Goal: Check status: Check status

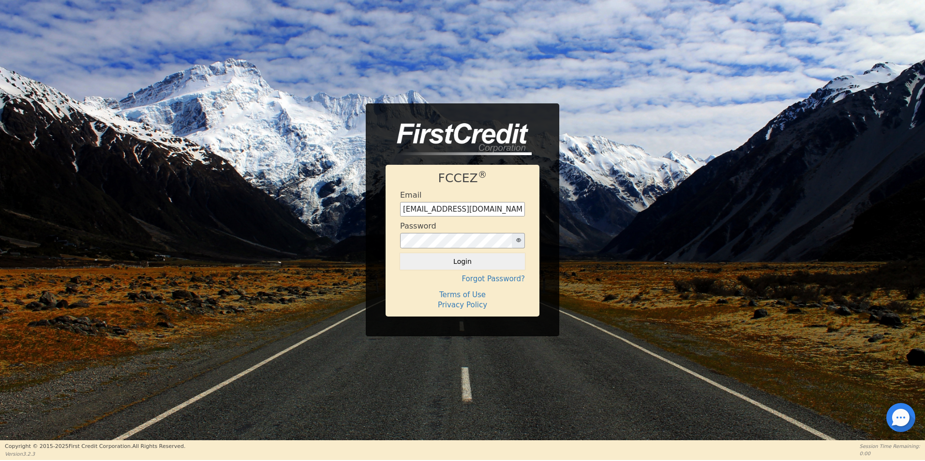
click at [455, 266] on button "Login" at bounding box center [462, 261] width 125 height 16
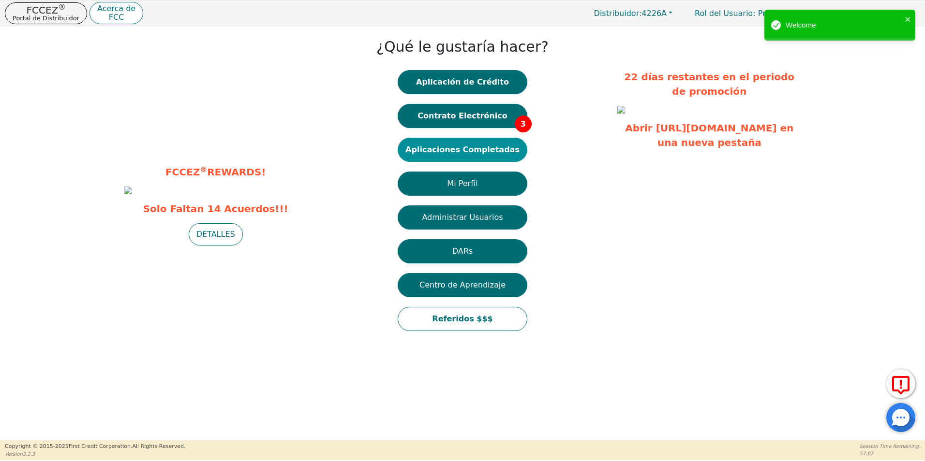
click at [475, 150] on button "Aplicaciones Completadas" at bounding box center [463, 150] width 130 height 24
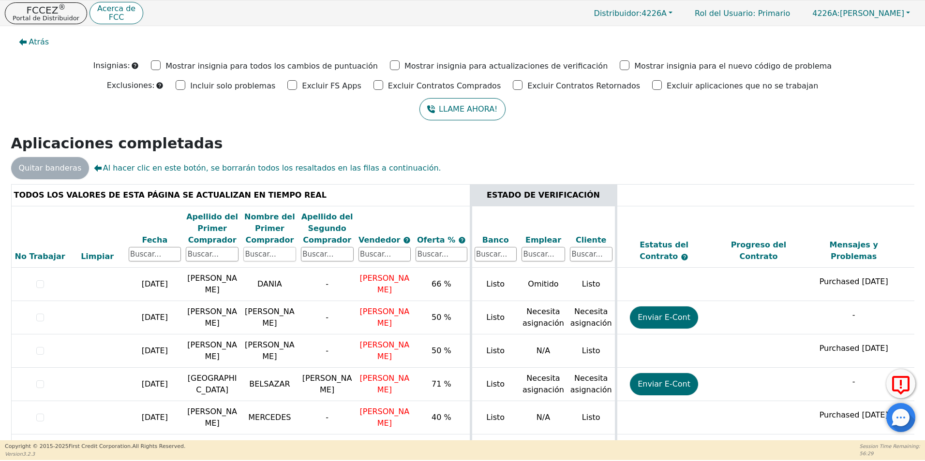
click at [267, 250] on input "text" at bounding box center [269, 254] width 53 height 15
click at [285, 258] on input "text" at bounding box center [269, 254] width 53 height 15
type input "[PERSON_NAME]"
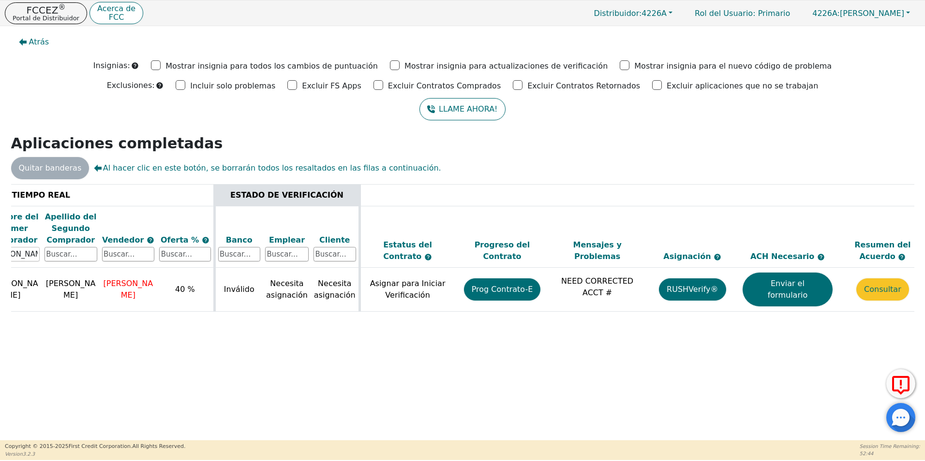
scroll to position [0, 257]
drag, startPoint x: 855, startPoint y: 320, endPoint x: 917, endPoint y: 322, distance: 61.4
click at [917, 322] on div "Atrás Insignias: Mostrar insignia para todos los cambios de puntuación Mostrar …" at bounding box center [462, 233] width 925 height 415
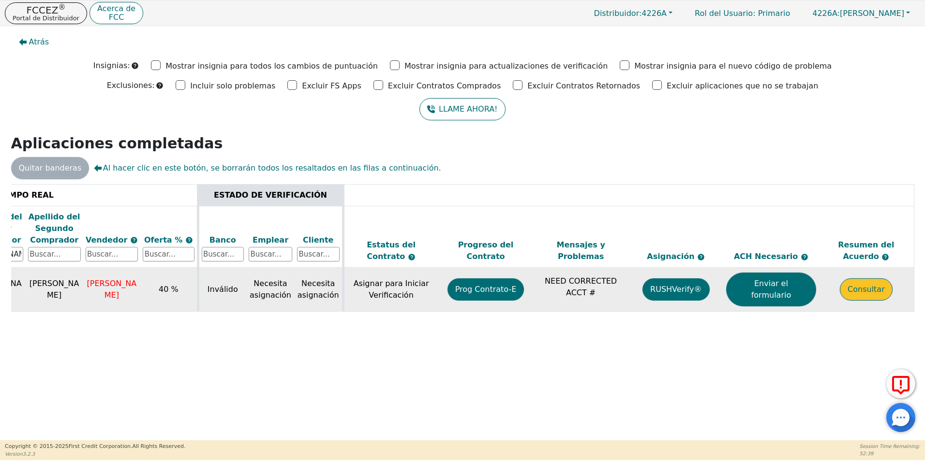
click at [874, 284] on button "Consultar" at bounding box center [866, 290] width 53 height 22
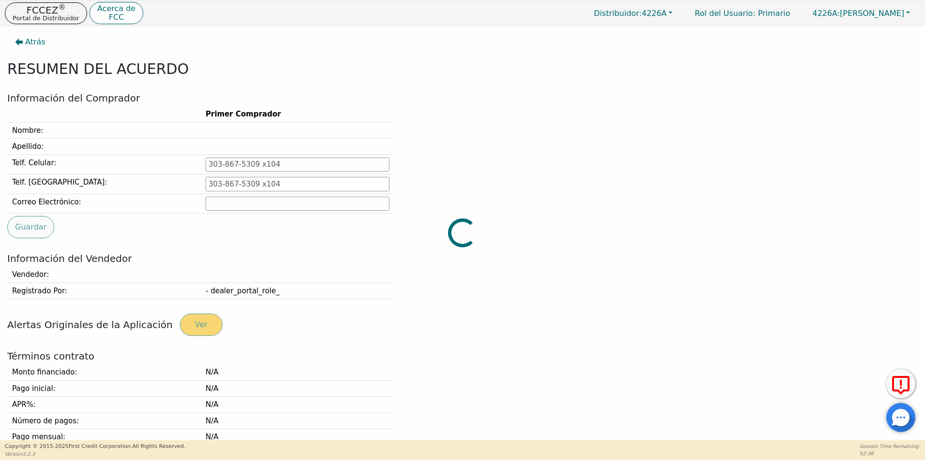
type input "[PHONE_NUMBER]"
type input "[EMAIL_ADDRESS][DOMAIN_NAME]"
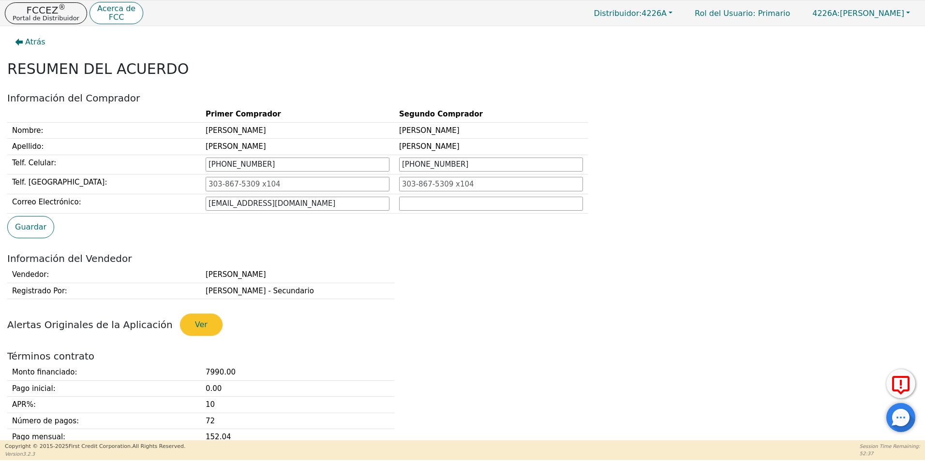
scroll to position [242, 0]
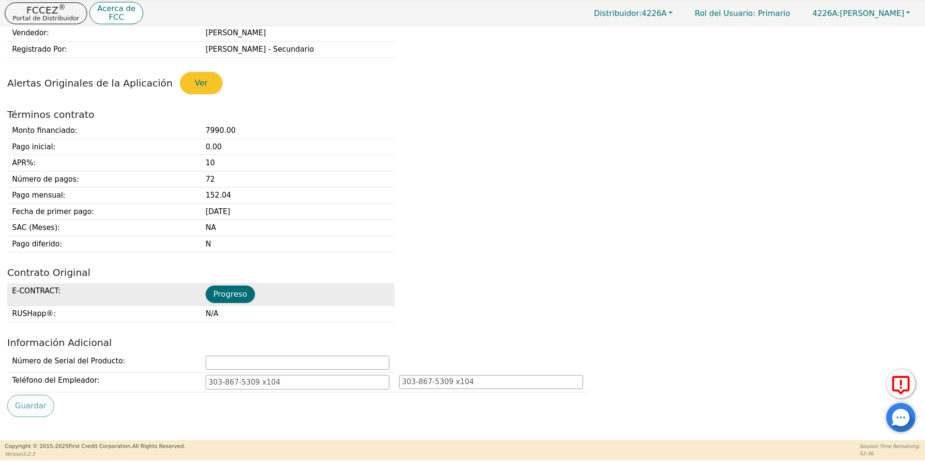
click at [225, 303] on td "Progreso" at bounding box center [297, 294] width 193 height 23
click at [251, 291] on button "Progreso" at bounding box center [230, 294] width 49 height 17
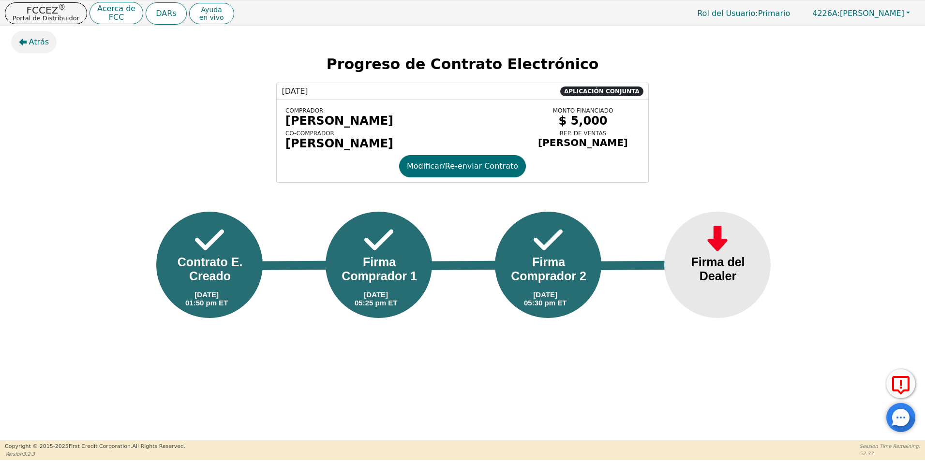
click at [29, 49] on button "Atrás" at bounding box center [34, 42] width 46 height 22
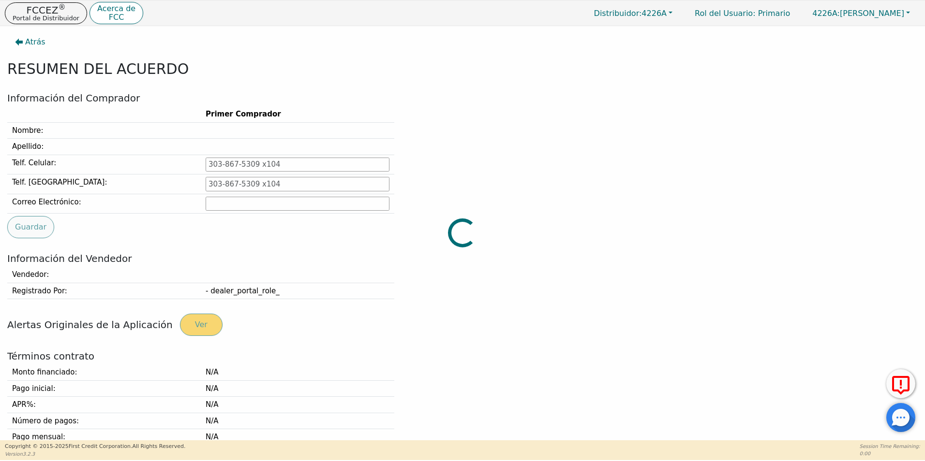
type input "[PHONE_NUMBER]"
type input "[EMAIL_ADDRESS][DOMAIN_NAME]"
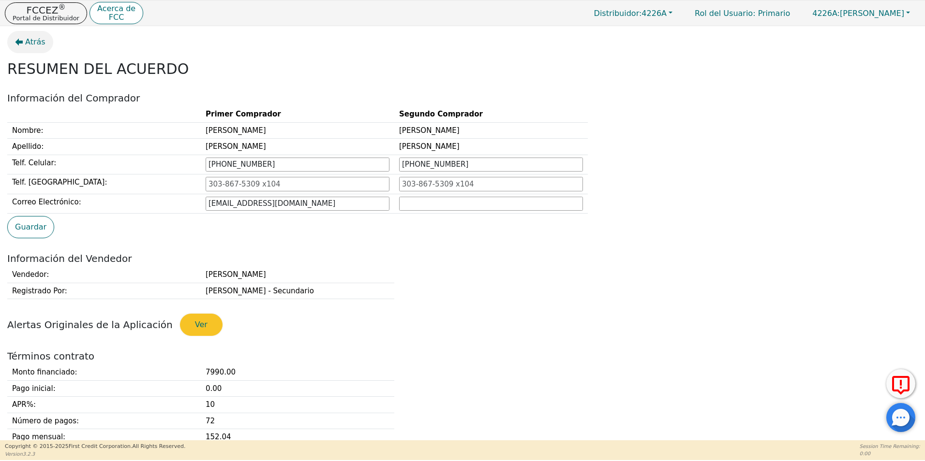
click at [35, 38] on span "Atrás" at bounding box center [35, 42] width 20 height 12
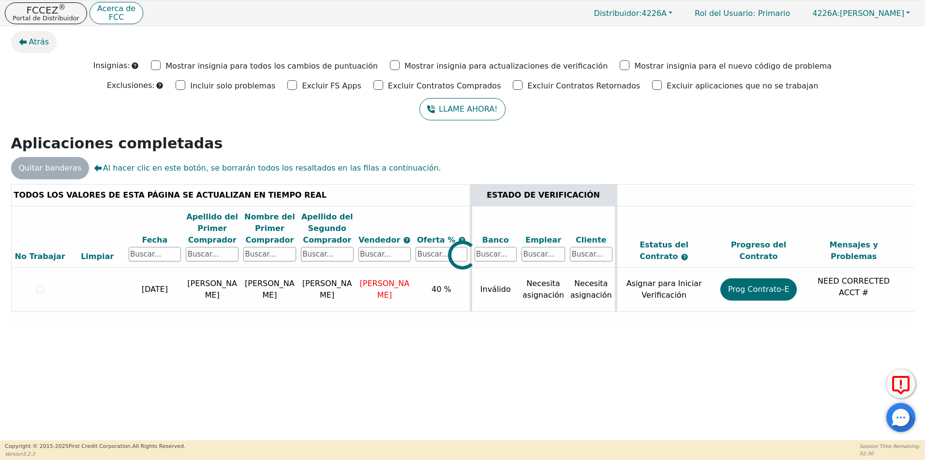
click at [37, 41] on span "Atrás" at bounding box center [39, 42] width 20 height 12
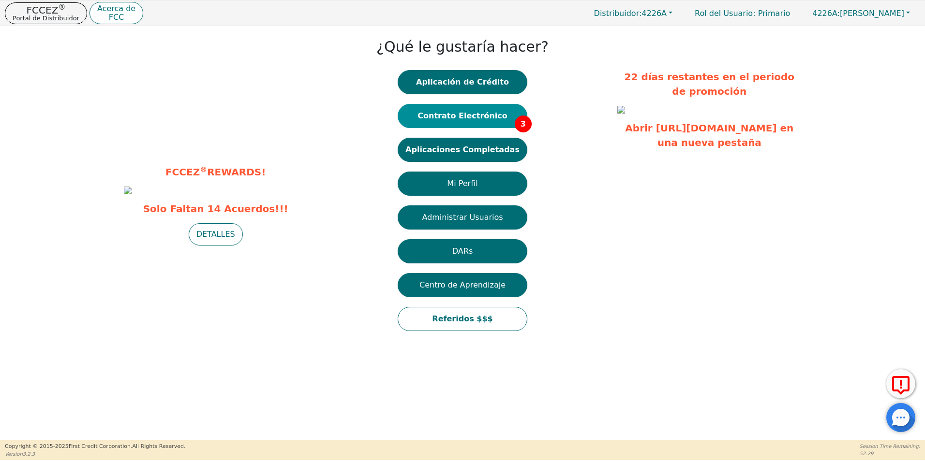
click at [486, 113] on button "Contrato Electrónico 3" at bounding box center [463, 116] width 130 height 24
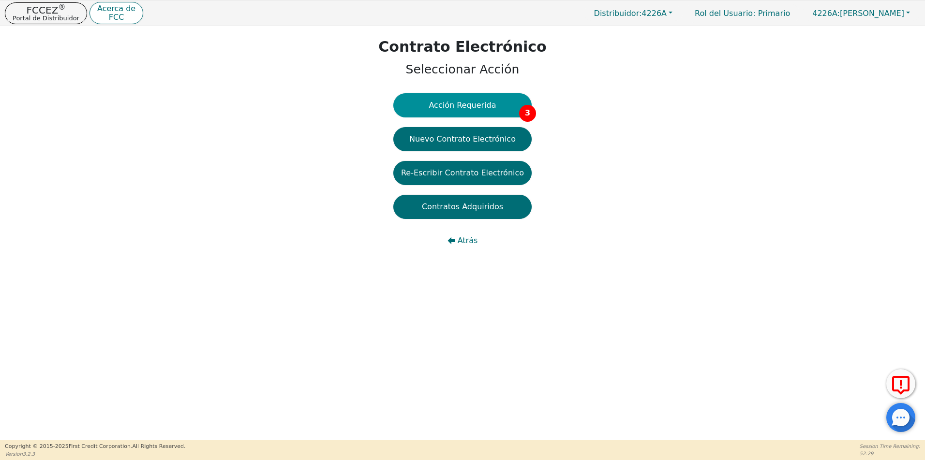
click at [485, 102] on button "Acción Requerida 3" at bounding box center [462, 105] width 138 height 24
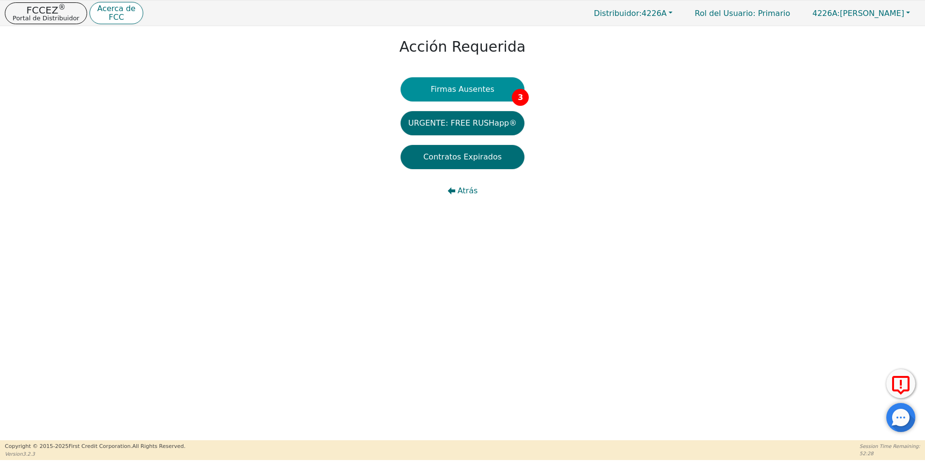
click at [462, 93] on button "Firmas Ausentes 3" at bounding box center [462, 89] width 124 height 24
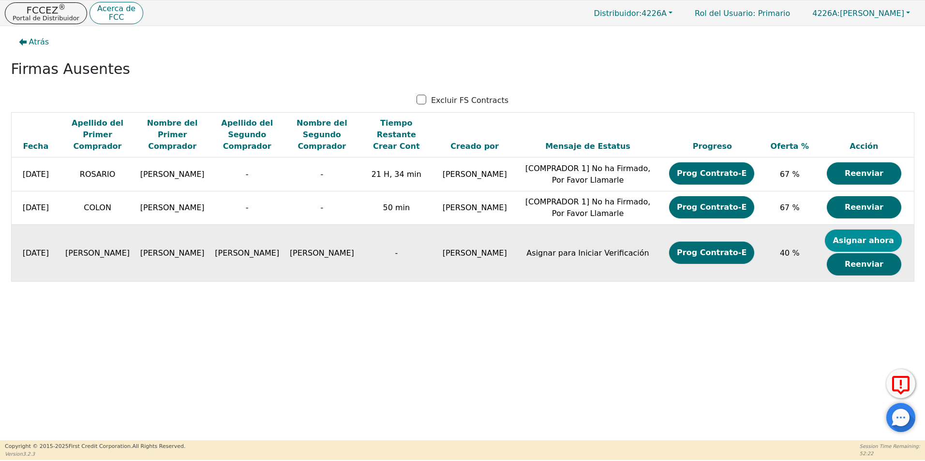
click at [869, 237] on button "Asignar ahora" at bounding box center [863, 241] width 76 height 22
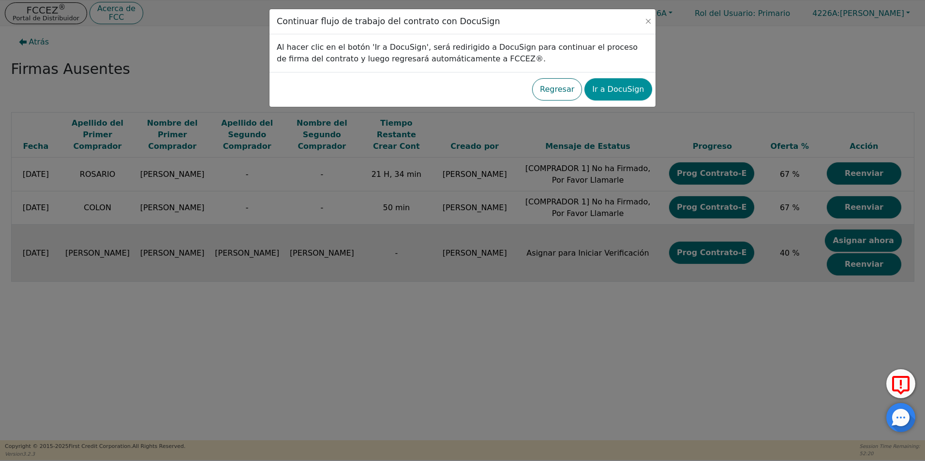
click at [606, 93] on button "Ir a DocuSign" at bounding box center [617, 89] width 67 height 22
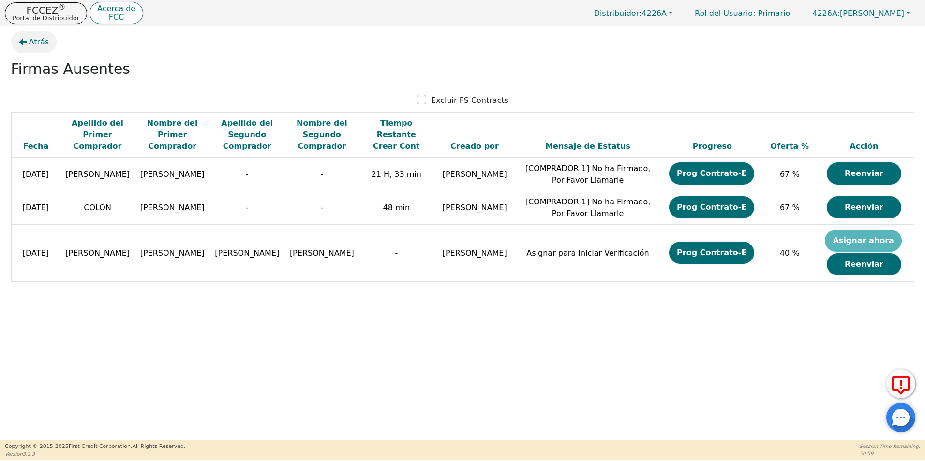
click at [34, 43] on span "Atrás" at bounding box center [39, 42] width 20 height 12
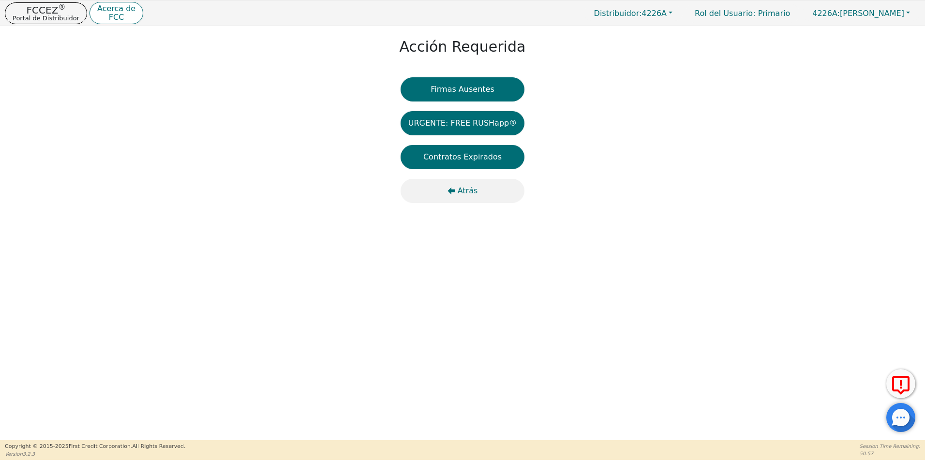
click at [449, 193] on icon "button" at bounding box center [451, 191] width 8 height 8
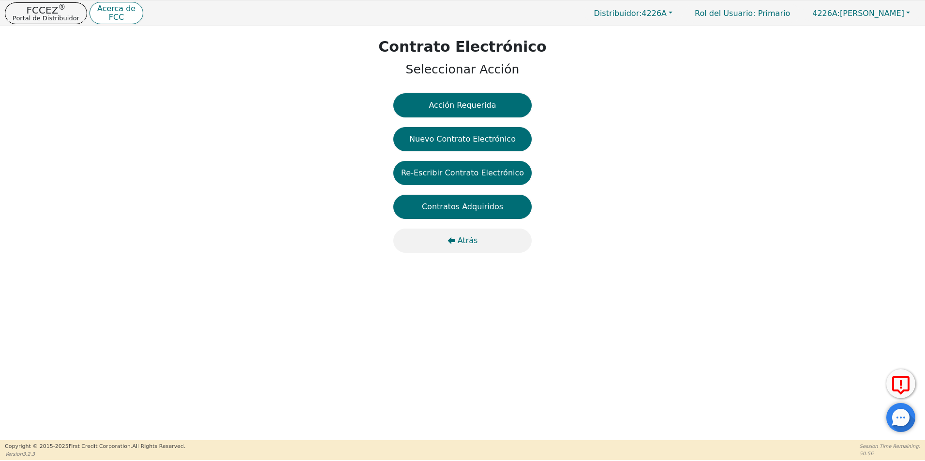
click at [457, 240] on button "Atrás" at bounding box center [462, 241] width 138 height 24
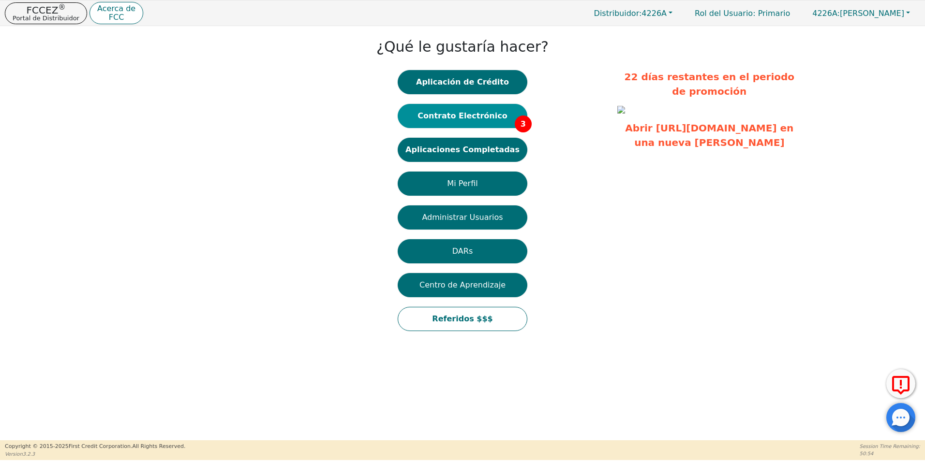
click at [453, 109] on button "Contrato Electrónico 3" at bounding box center [463, 116] width 130 height 24
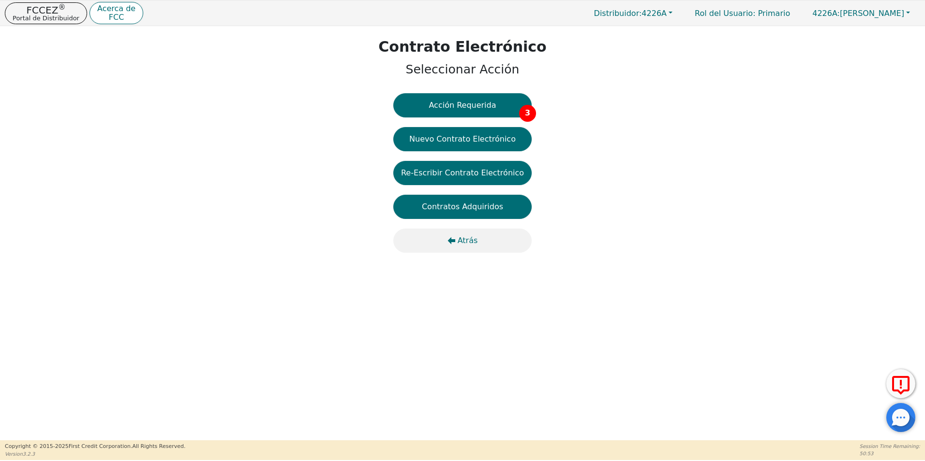
click at [471, 239] on span "Atrás" at bounding box center [468, 241] width 20 height 12
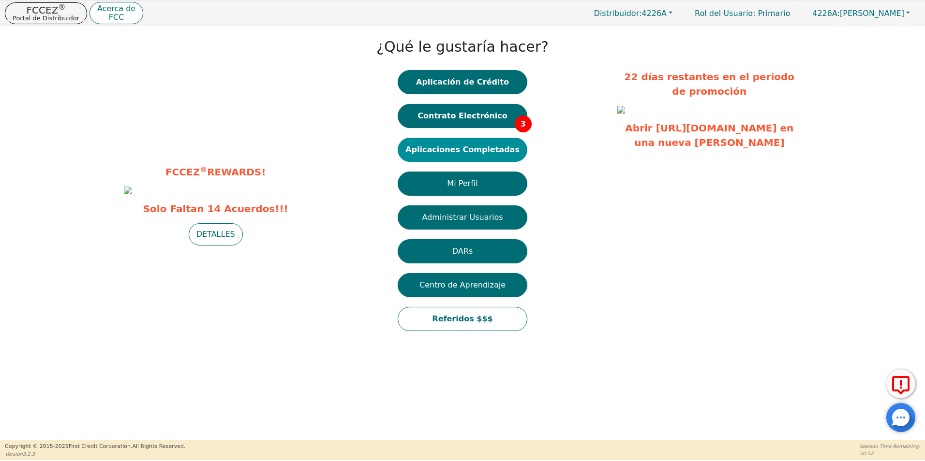
click at [457, 154] on button "Aplicaciones Completadas" at bounding box center [463, 150] width 130 height 24
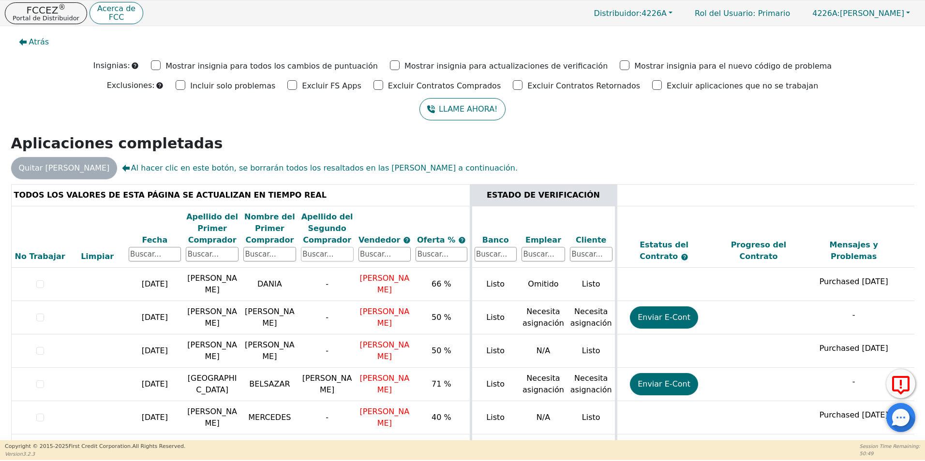
click at [324, 258] on input "text" at bounding box center [327, 254] width 53 height 15
click at [268, 263] on th "Nombre del Primer Comprador" at bounding box center [270, 237] width 58 height 62
click at [263, 258] on input "text" at bounding box center [269, 254] width 53 height 15
type input "[PERSON_NAME]"
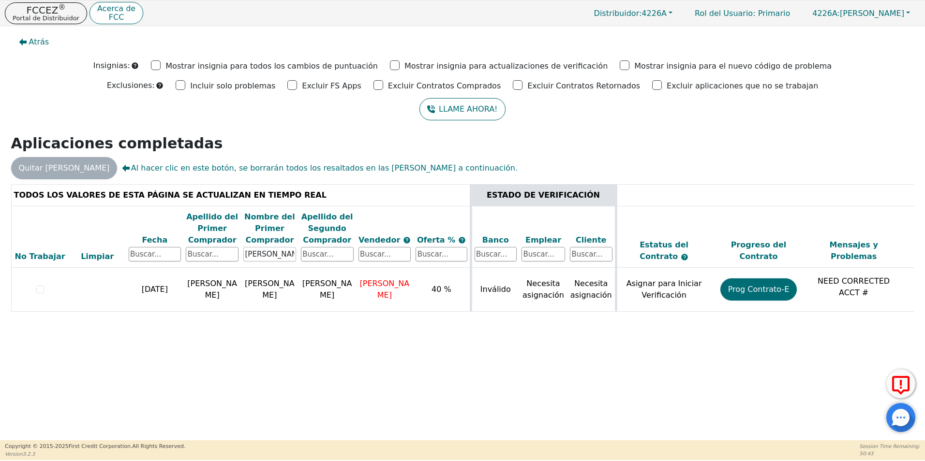
scroll to position [0, 273]
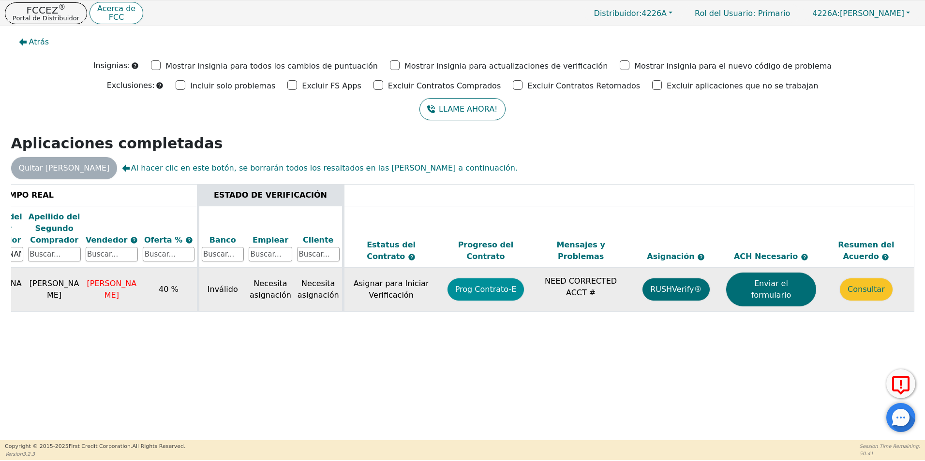
click at [485, 288] on button "Prog Contrato-E" at bounding box center [485, 290] width 77 height 22
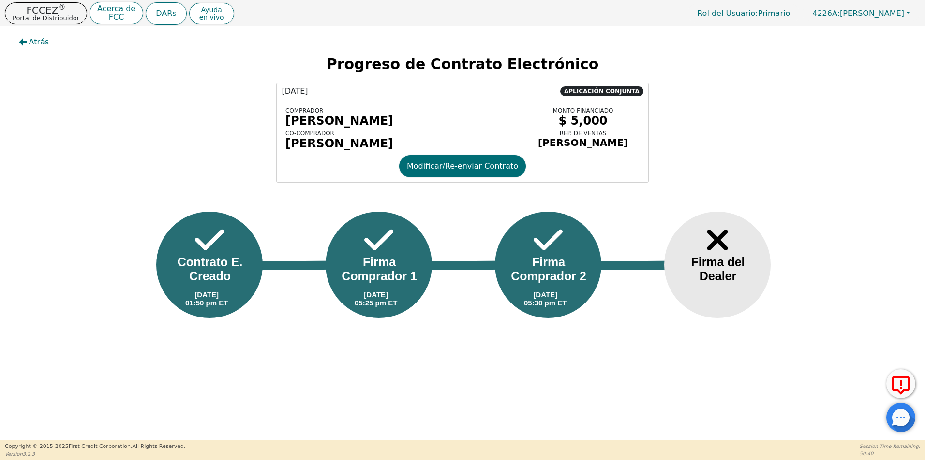
click at [6, 39] on div "Atrás Progreso de Contrato Electrónico [DATE] APLICACIÓN CONJUNTA COMPRADOR [PE…" at bounding box center [462, 183] width 925 height 314
click at [38, 49] on button "Atrás" at bounding box center [34, 42] width 46 height 22
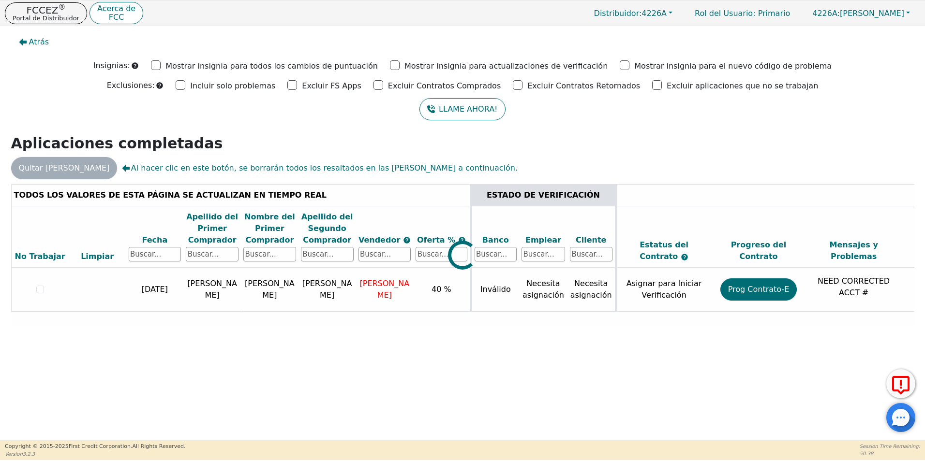
drag, startPoint x: 685, startPoint y: 319, endPoint x: 823, endPoint y: 314, distance: 137.9
click at [823, 184] on div at bounding box center [462, 184] width 903 height 0
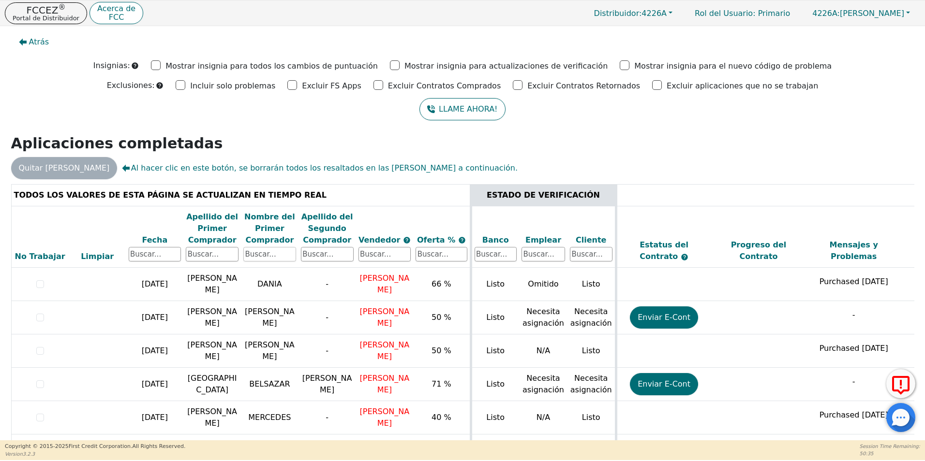
click at [257, 255] on input "text" at bounding box center [269, 254] width 53 height 15
type input "[PERSON_NAME]"
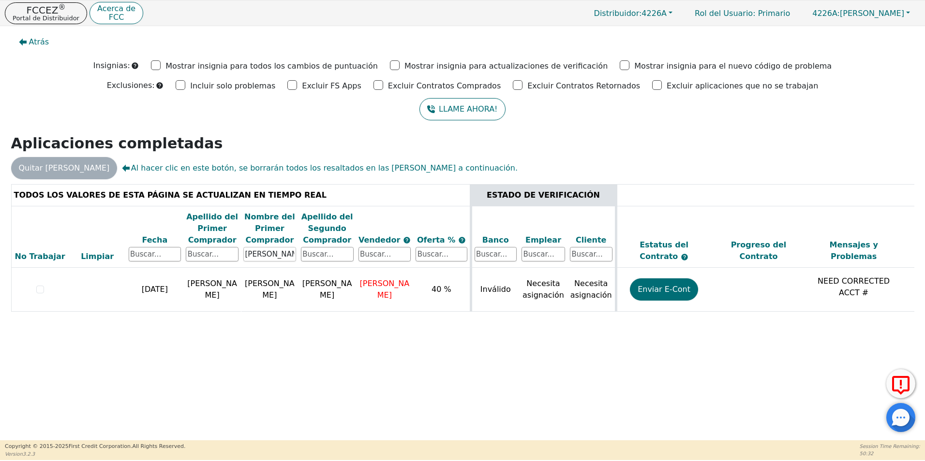
scroll to position [0, 273]
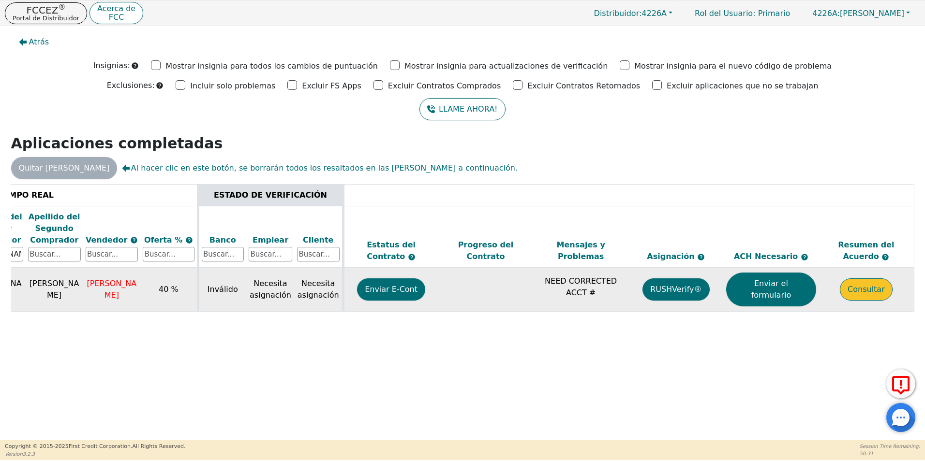
click at [879, 284] on button "Consultar" at bounding box center [866, 290] width 53 height 22
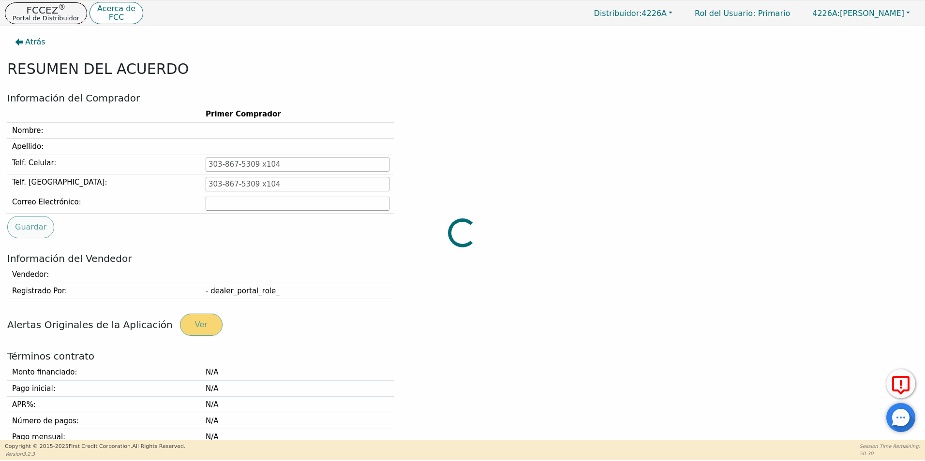
type input "[PHONE_NUMBER]"
type input "[EMAIL_ADDRESS][DOMAIN_NAME]"
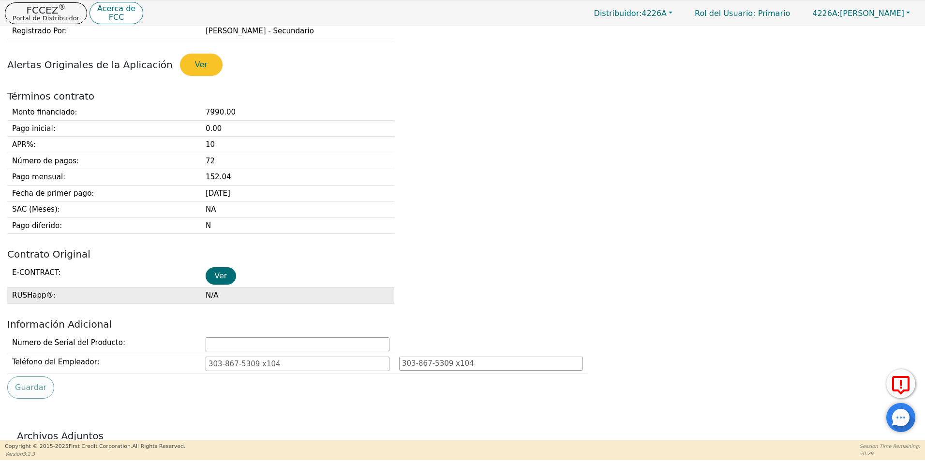
scroll to position [290, 0]
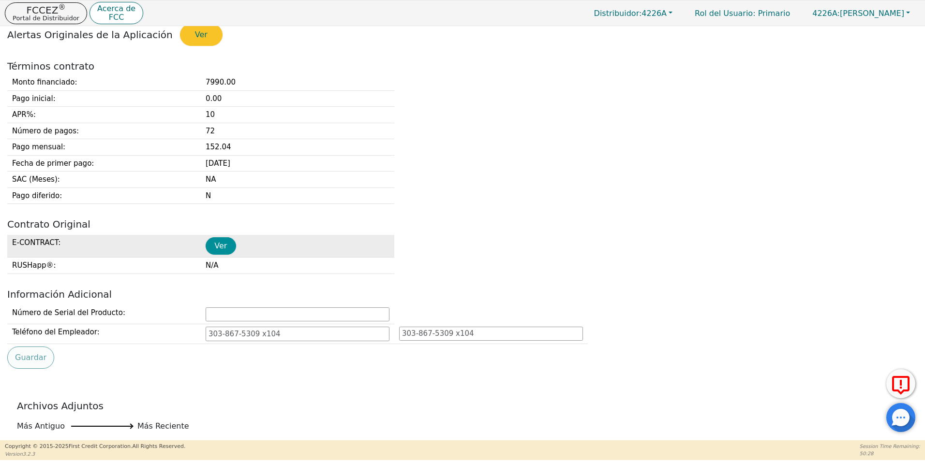
click at [222, 248] on button "Ver" at bounding box center [221, 245] width 30 height 17
